Goal: Find contact information: Find contact information

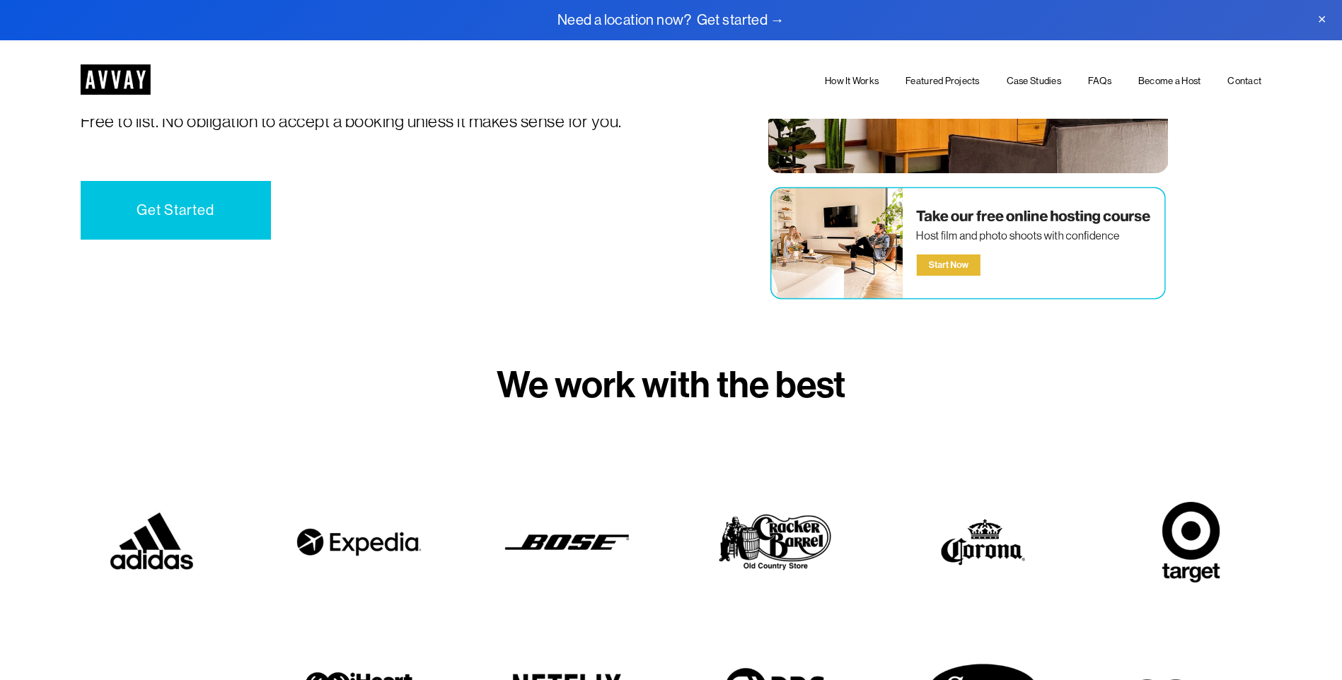
scroll to position [212, 0]
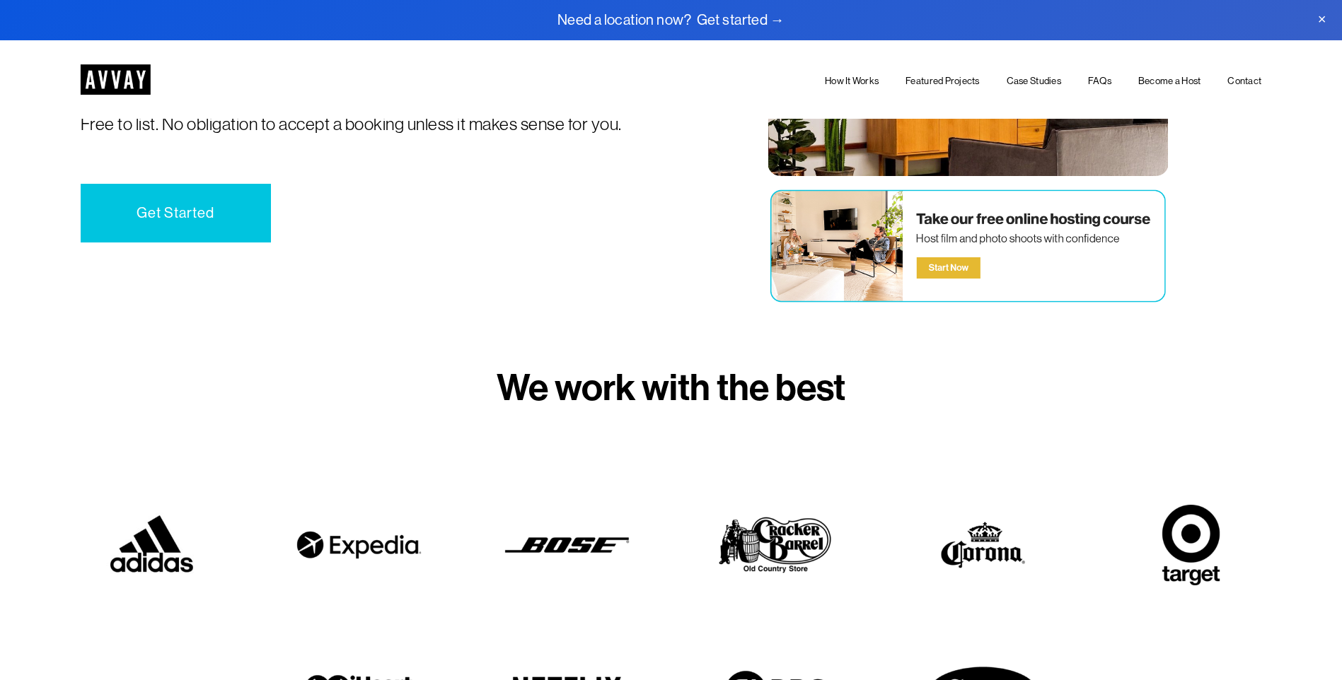
click at [1162, 79] on link "Become a Host" at bounding box center [1169, 82] width 63 height 16
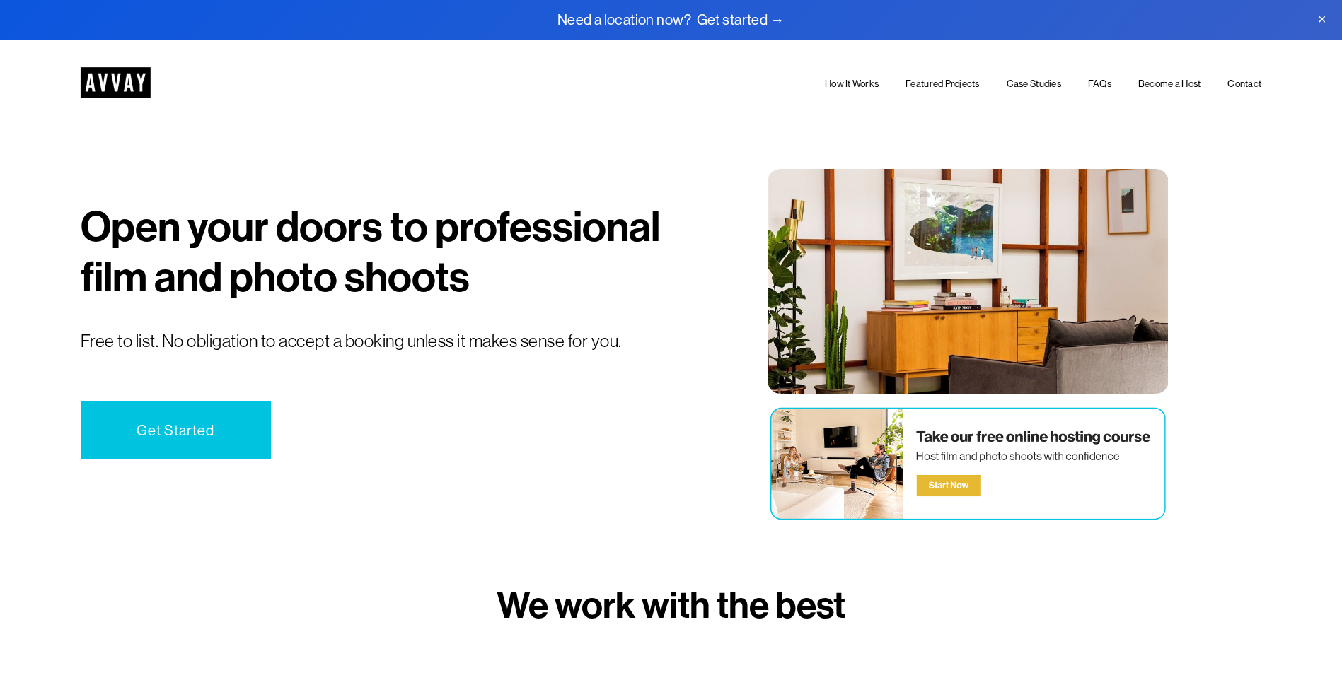
click at [191, 429] on link "Get Started" at bounding box center [176, 431] width 190 height 59
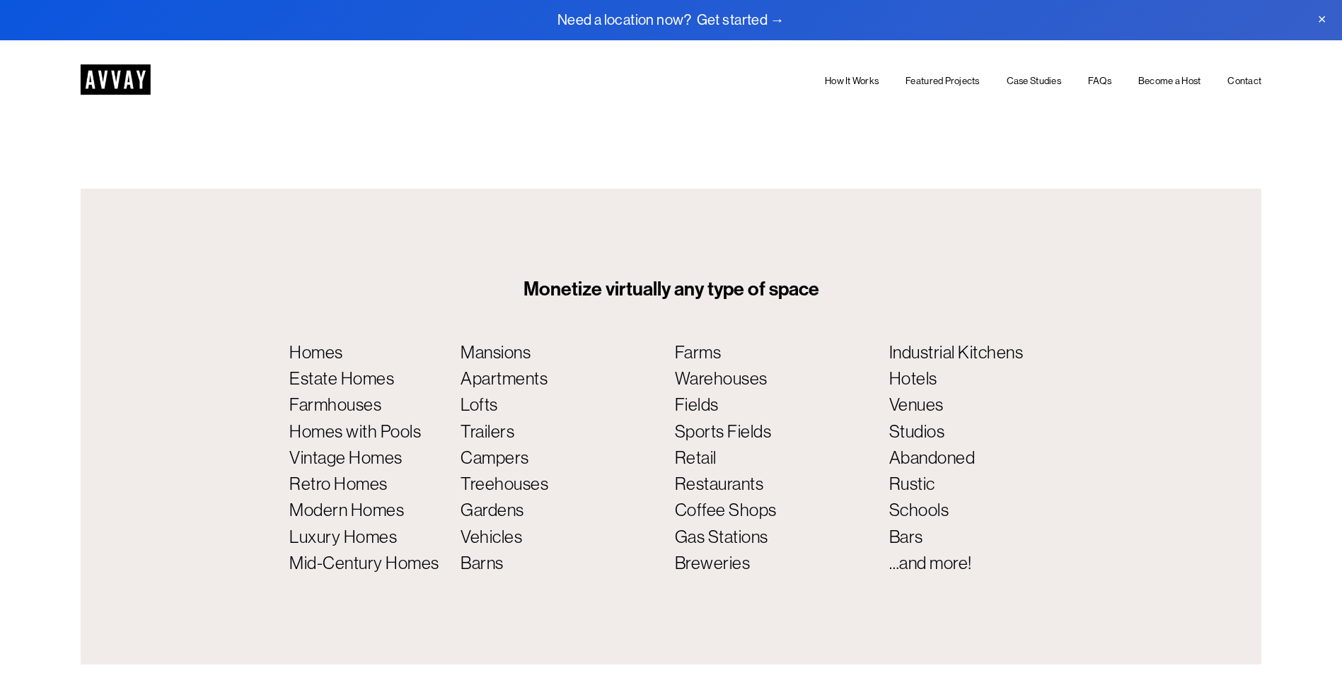
scroll to position [5918, 0]
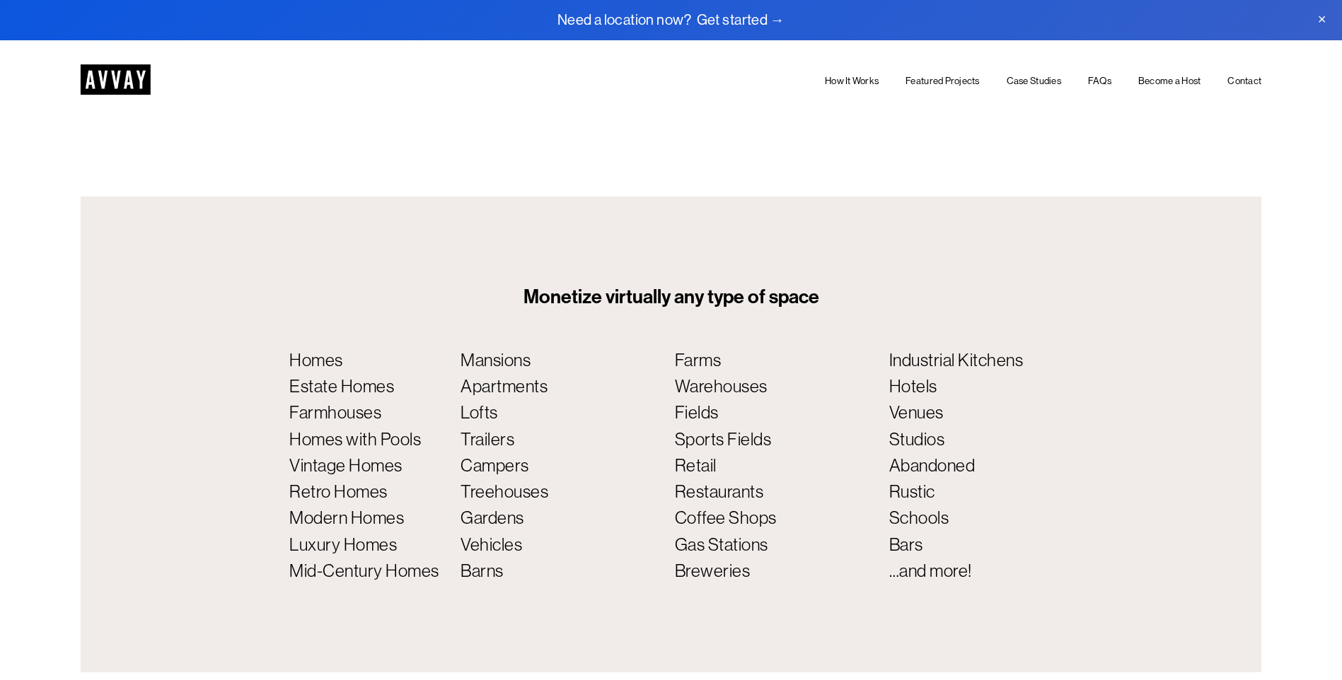
click at [1099, 79] on link "FAQs" at bounding box center [1099, 82] width 23 height 16
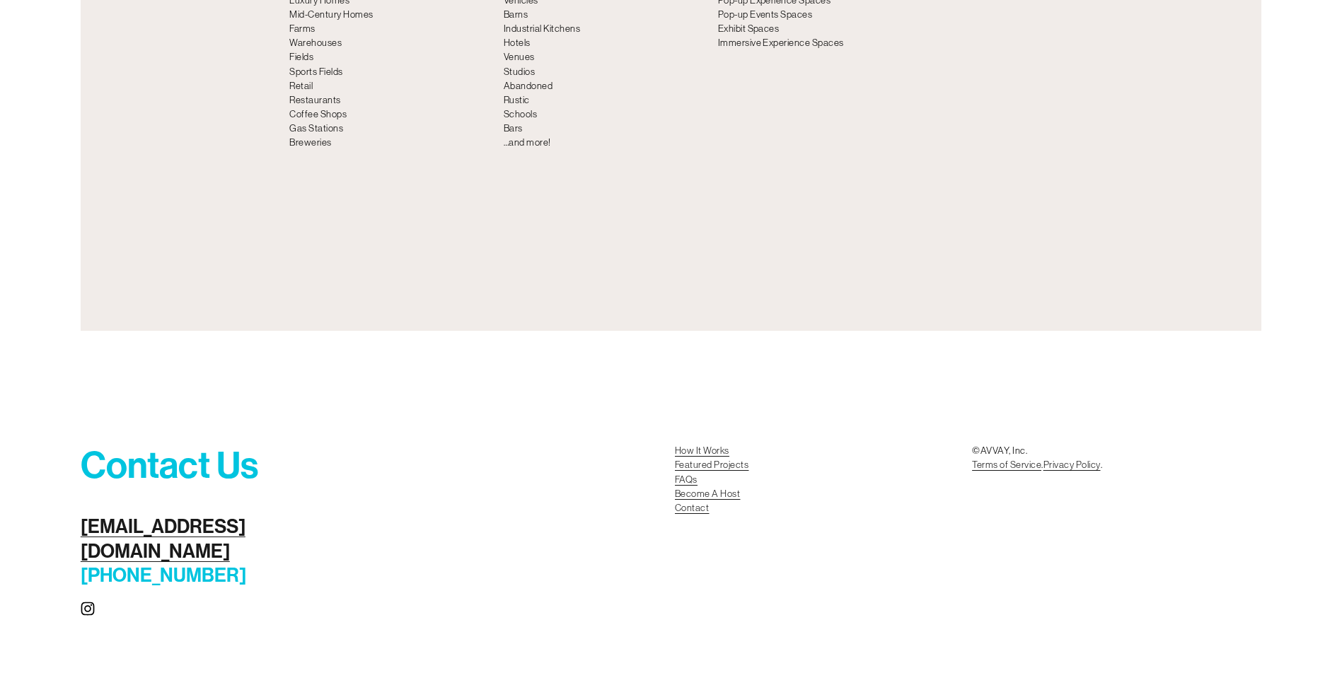
scroll to position [6246, 0]
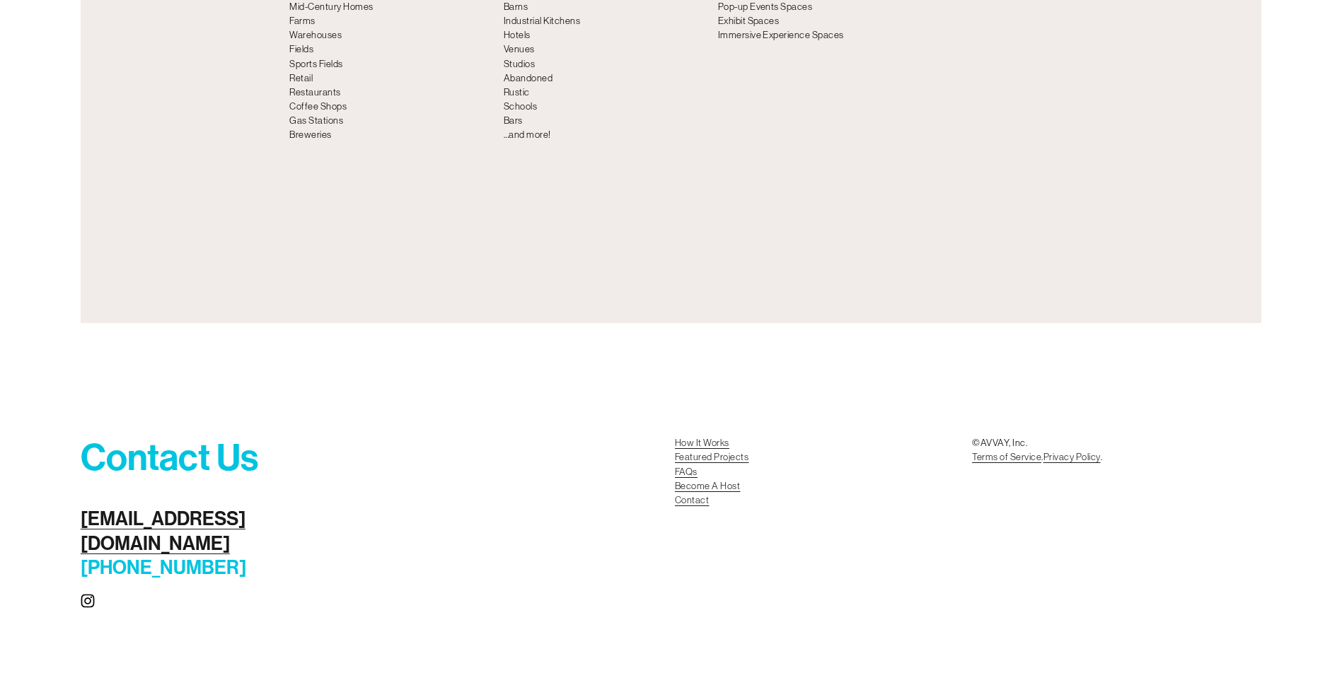
click at [695, 508] on link "Become A Host Contact" at bounding box center [707, 494] width 65 height 28
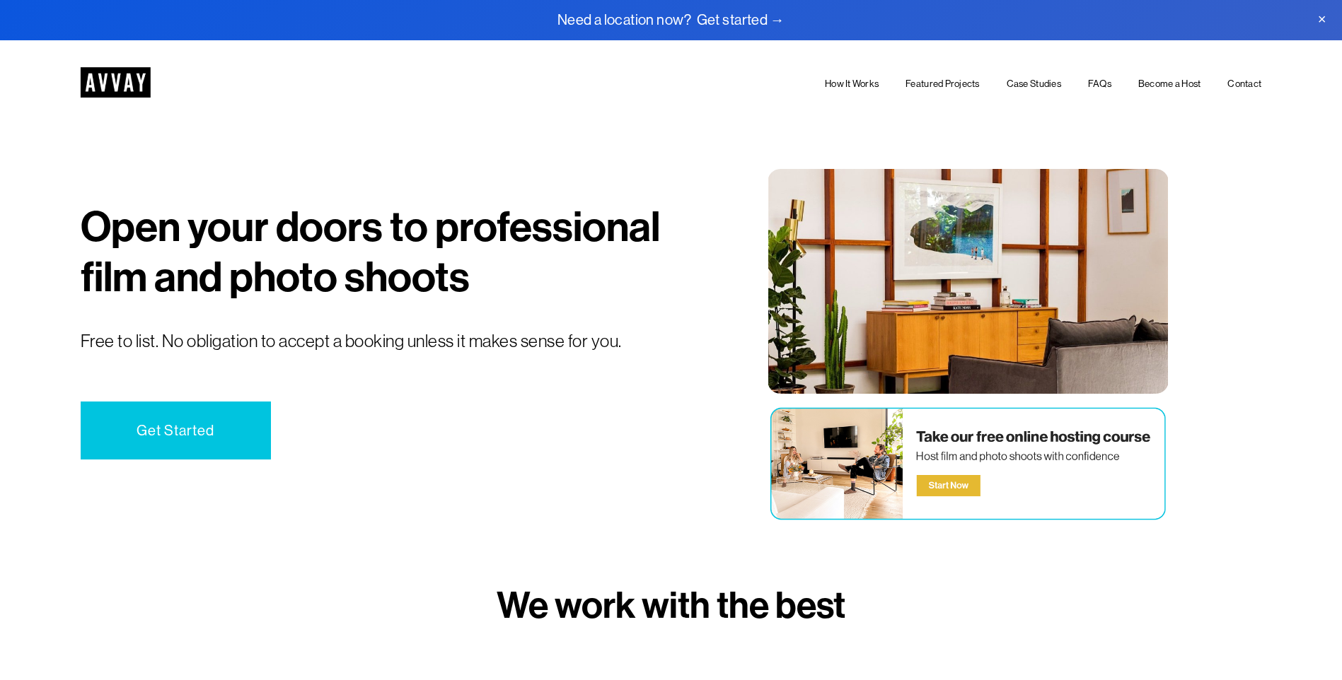
click at [200, 424] on link "Get Started" at bounding box center [176, 431] width 190 height 59
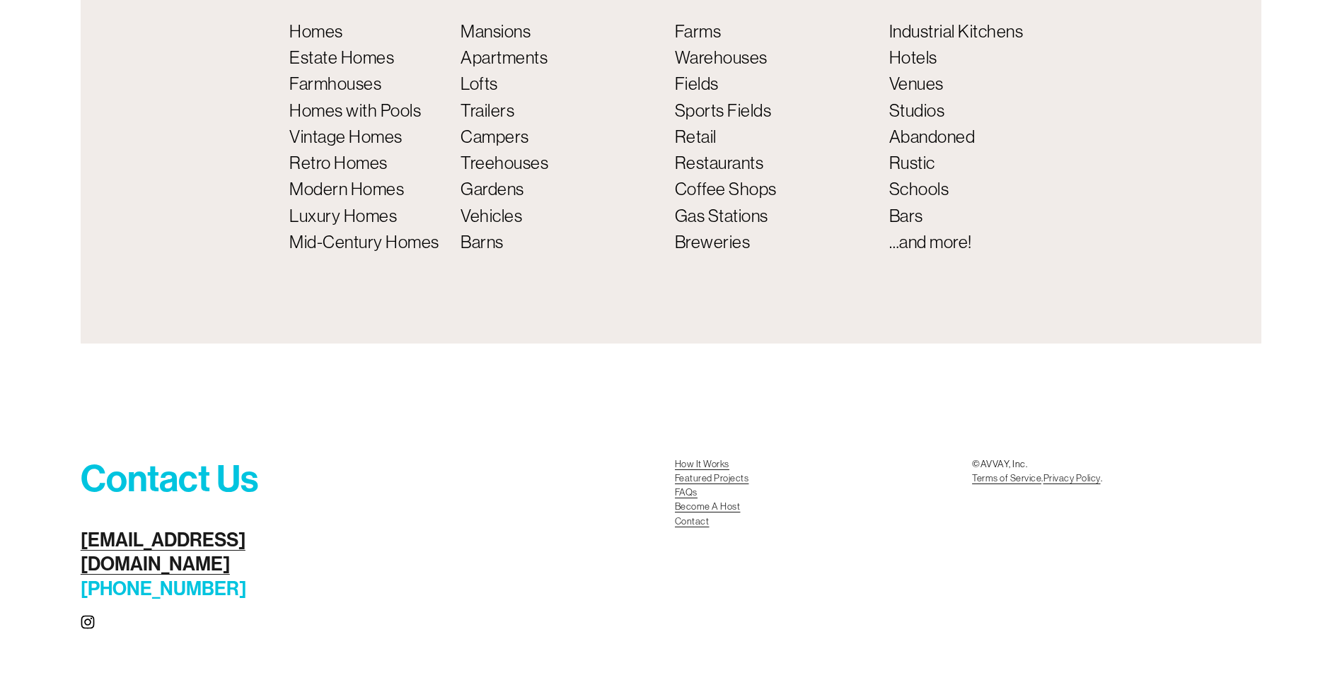
scroll to position [6271, 0]
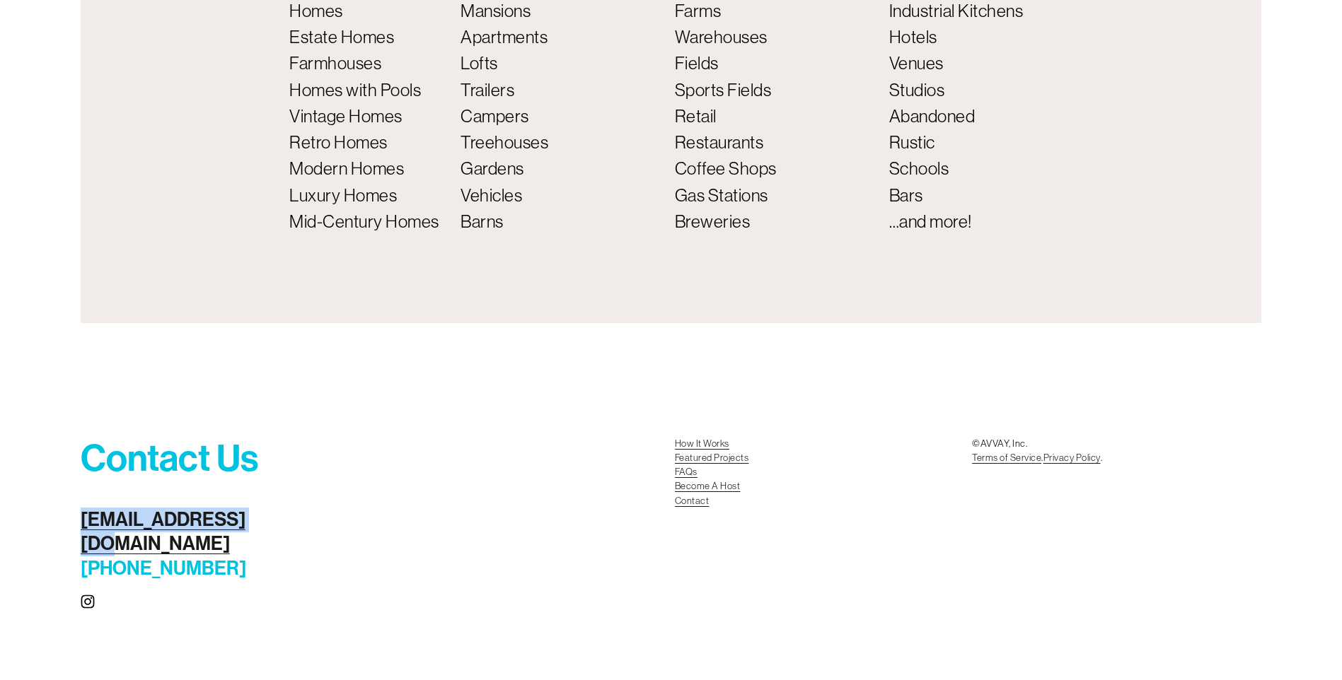
drag, startPoint x: 270, startPoint y: 544, endPoint x: 104, endPoint y: 523, distance: 166.8
click at [104, 523] on div "Contact Us scouting@avvay.com (800) 209-0615" at bounding box center [201, 509] width 240 height 144
drag, startPoint x: 104, startPoint y: 523, endPoint x: 163, endPoint y: 534, distance: 59.7
copy link "[EMAIL_ADDRESS][DOMAIN_NAME]"
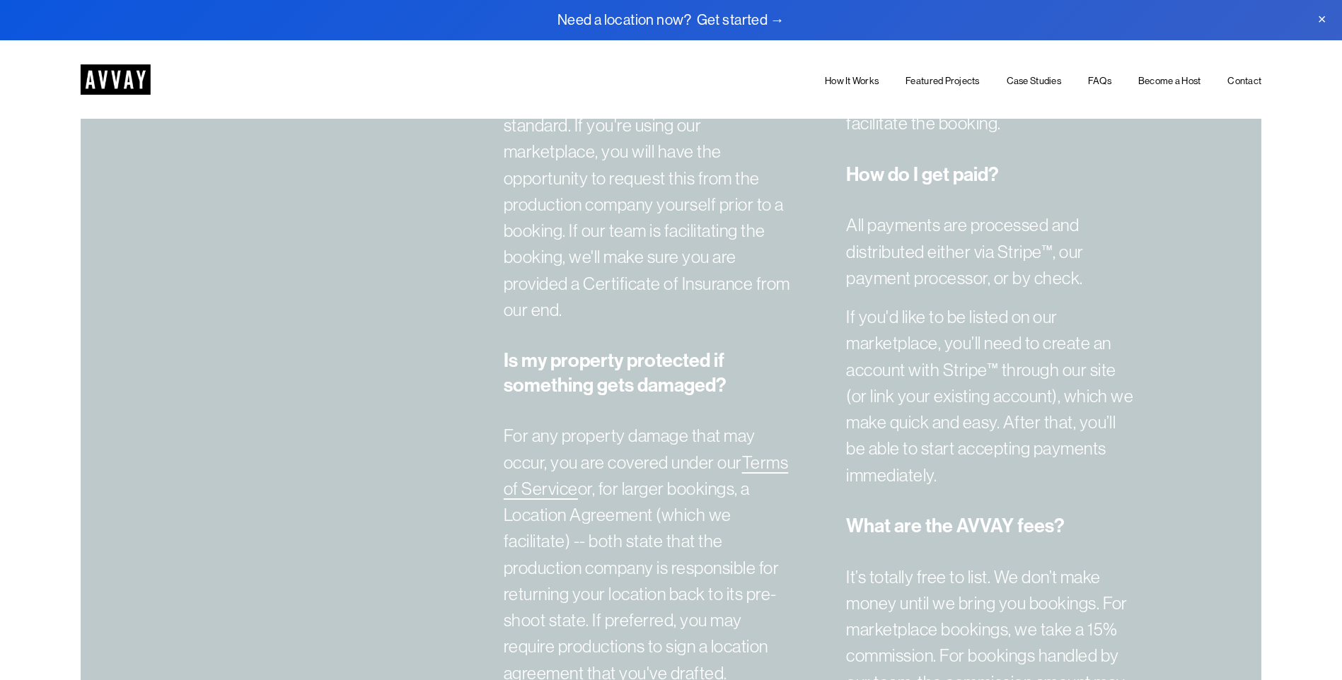
scroll to position [4079, 0]
